Goal: Navigation & Orientation: Find specific page/section

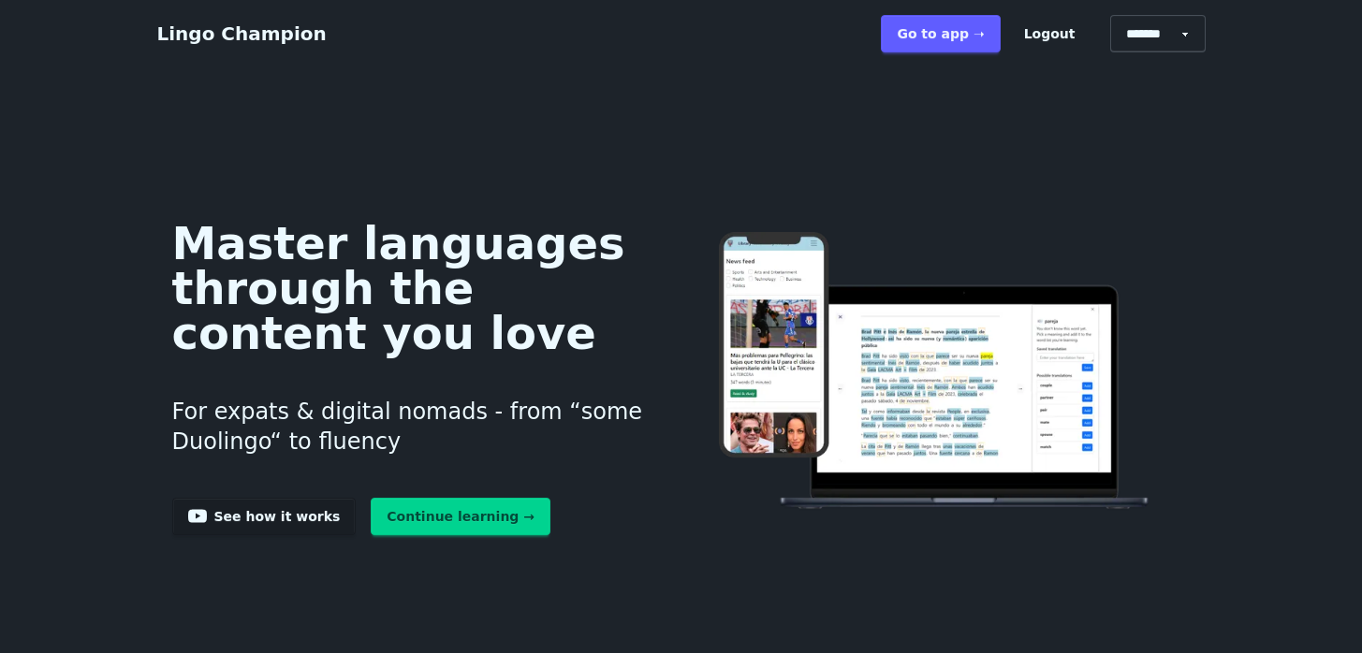
click at [936, 34] on link "Go to app ➝" at bounding box center [940, 33] width 119 height 37
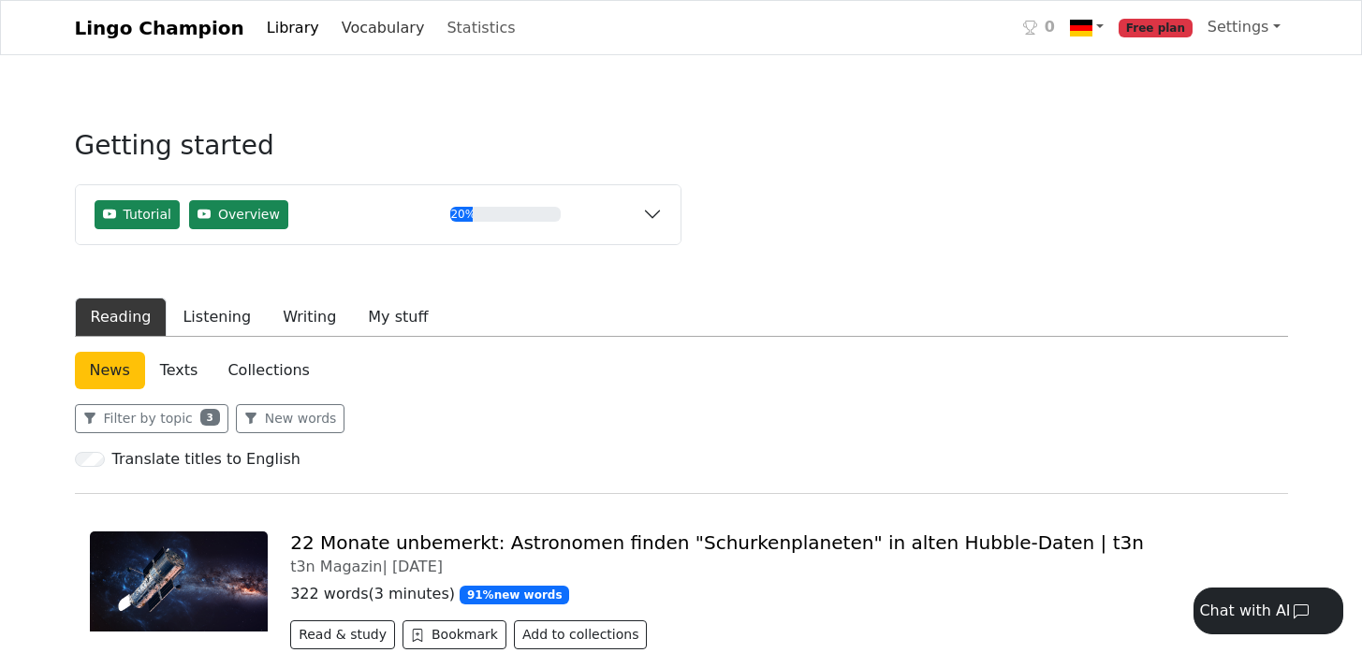
click at [357, 38] on link "Vocabulary" at bounding box center [383, 27] width 98 height 37
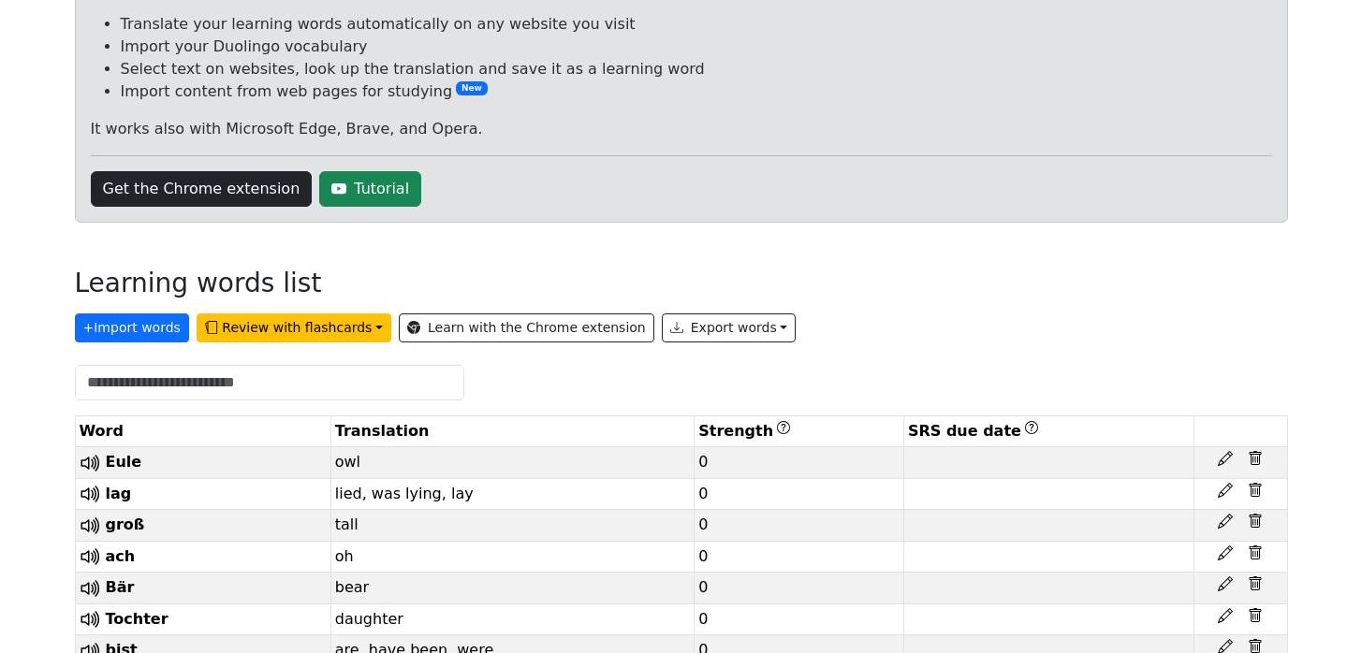
scroll to position [177, 0]
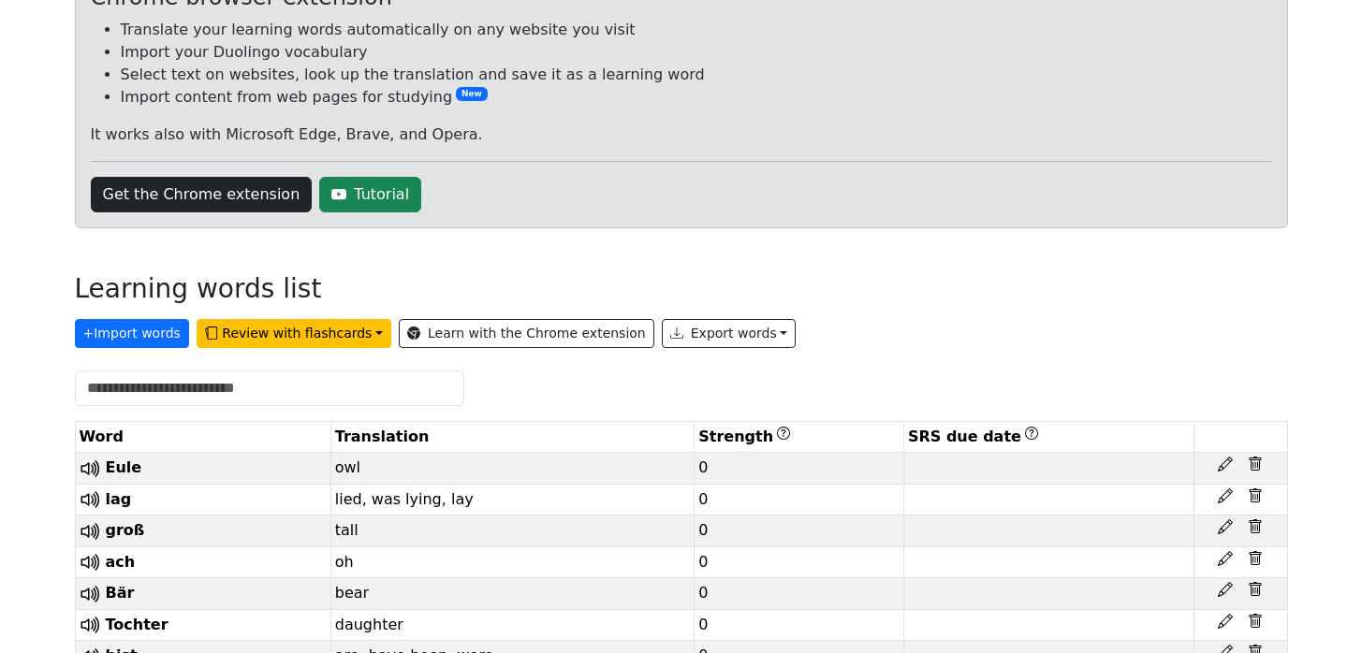
click at [515, 341] on link "Learn with the Chrome extension" at bounding box center [526, 333] width 255 height 29
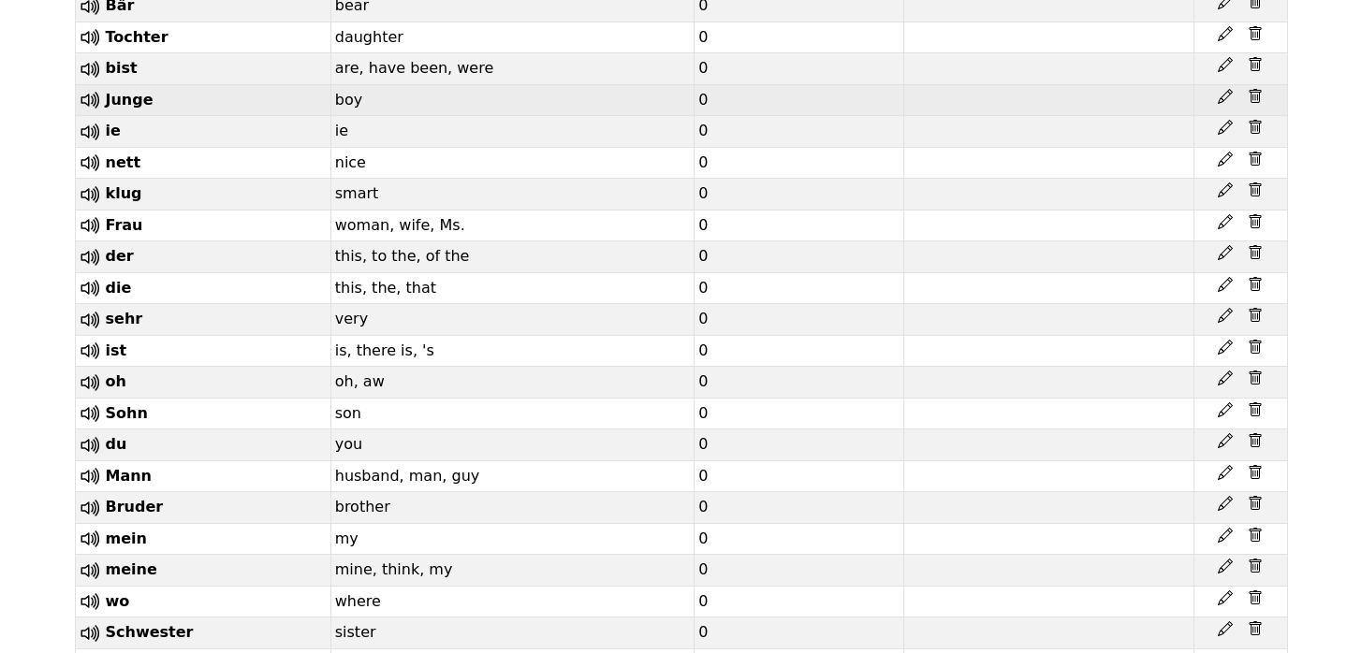
scroll to position [323, 0]
